Goal: Task Accomplishment & Management: Manage account settings

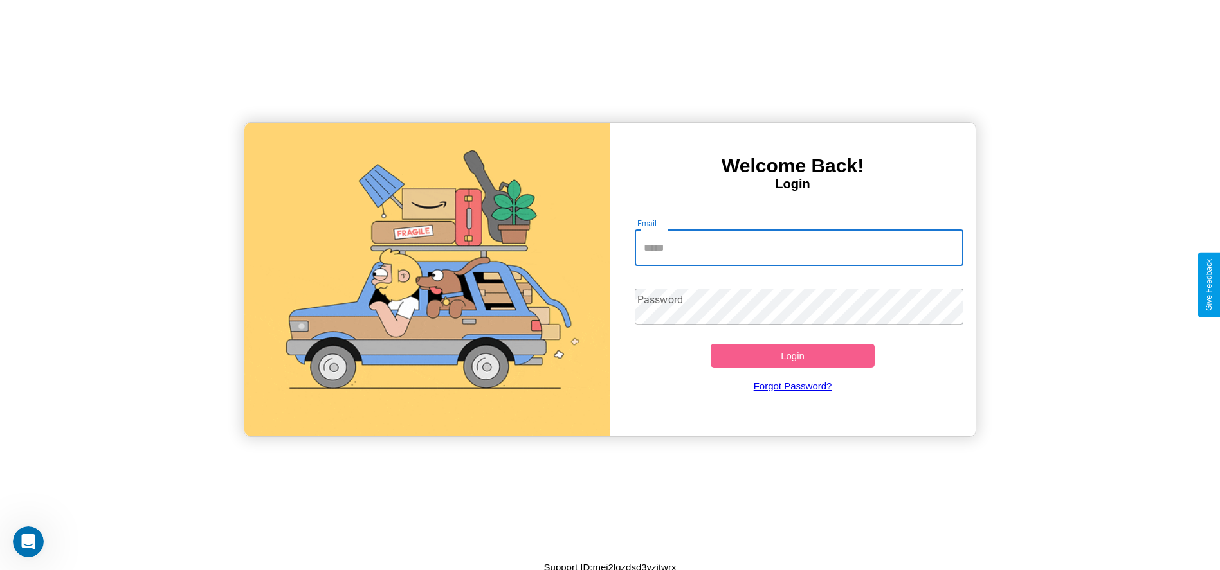
click at [798, 248] on input "Email" at bounding box center [799, 248] width 329 height 36
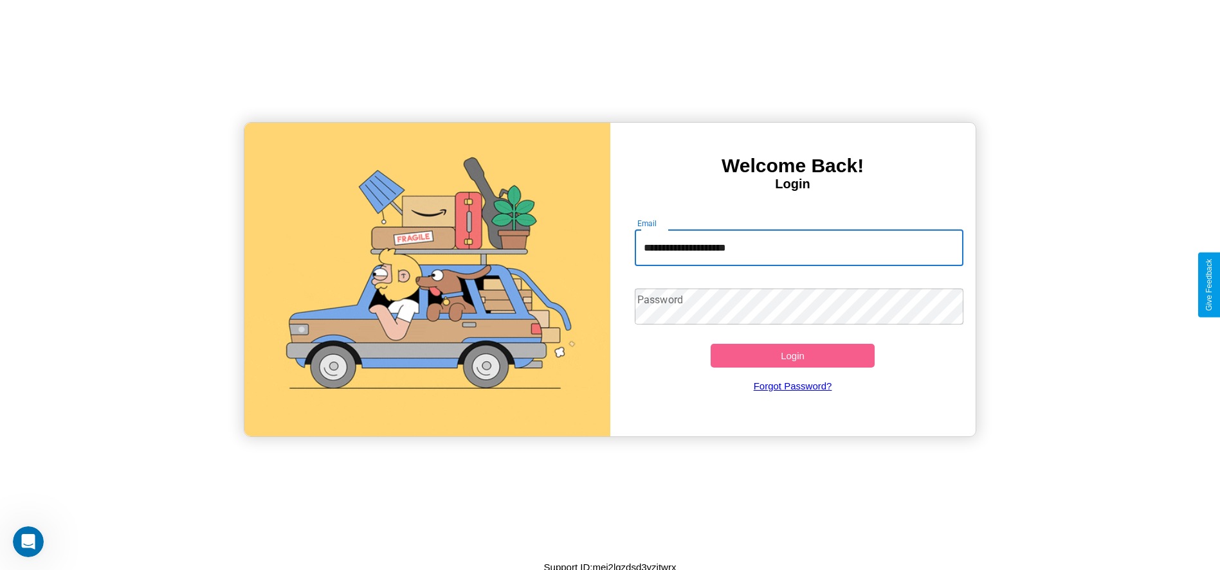
type input "**********"
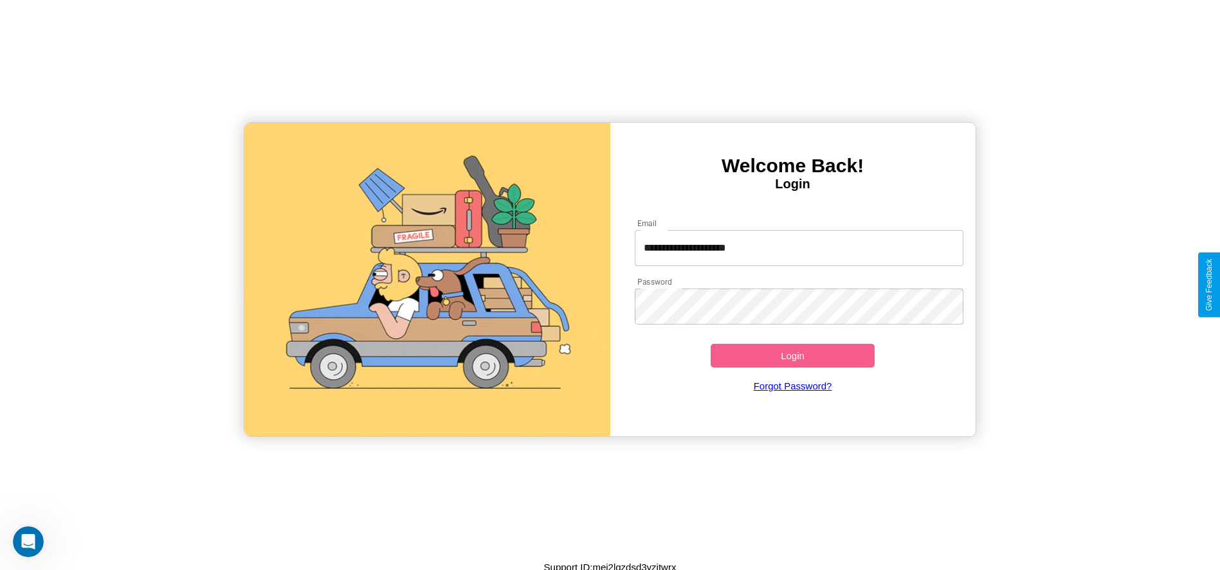
click at [792, 356] on button "Login" at bounding box center [792, 356] width 165 height 24
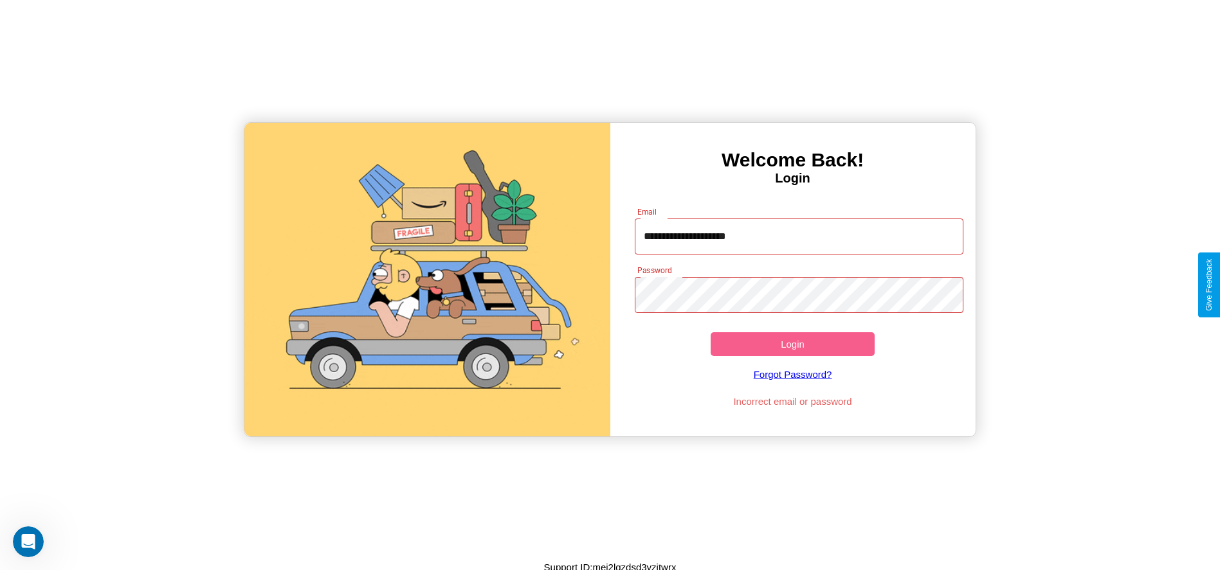
click at [792, 344] on button "Login" at bounding box center [792, 344] width 165 height 24
